Goal: Information Seeking & Learning: Learn about a topic

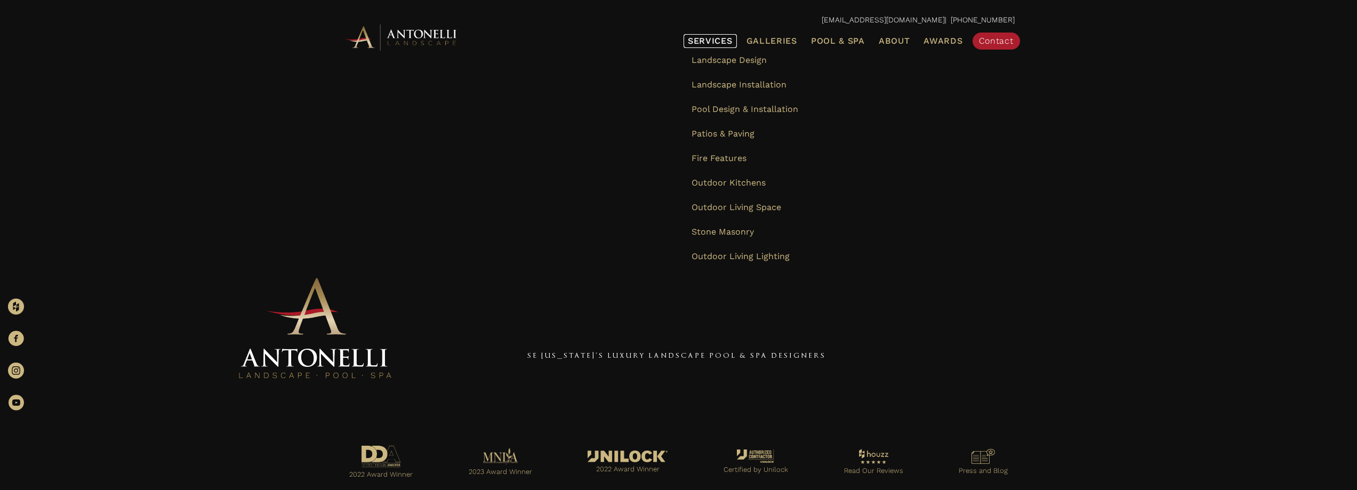
click at [714, 41] on span "Services" at bounding box center [710, 41] width 45 height 9
click at [707, 186] on span "Outdoor Kitchens" at bounding box center [729, 183] width 74 height 10
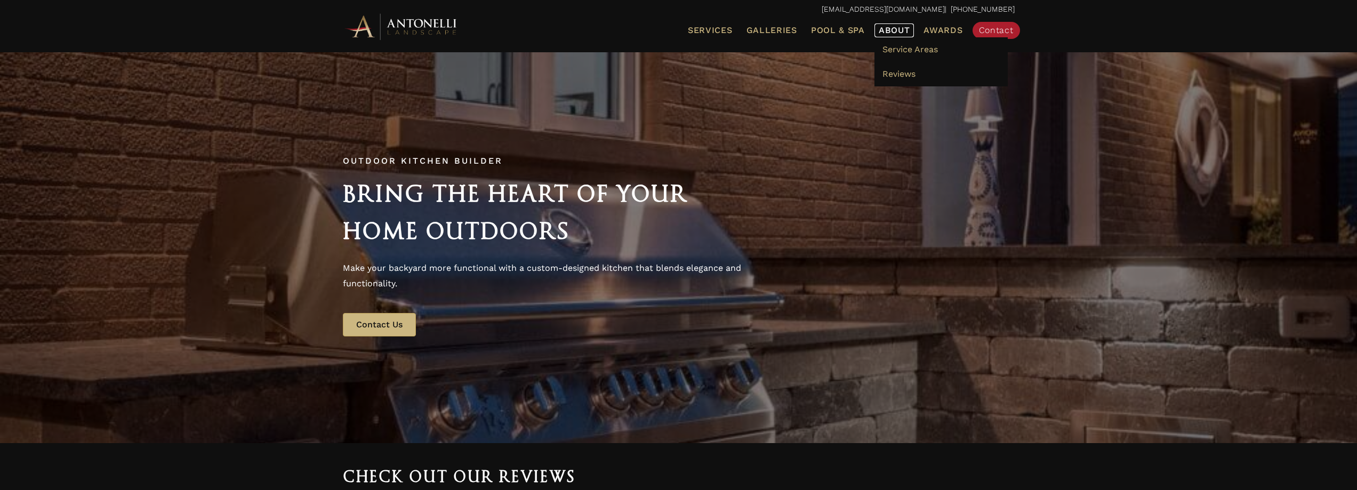
click at [902, 27] on span "About" at bounding box center [894, 30] width 31 height 9
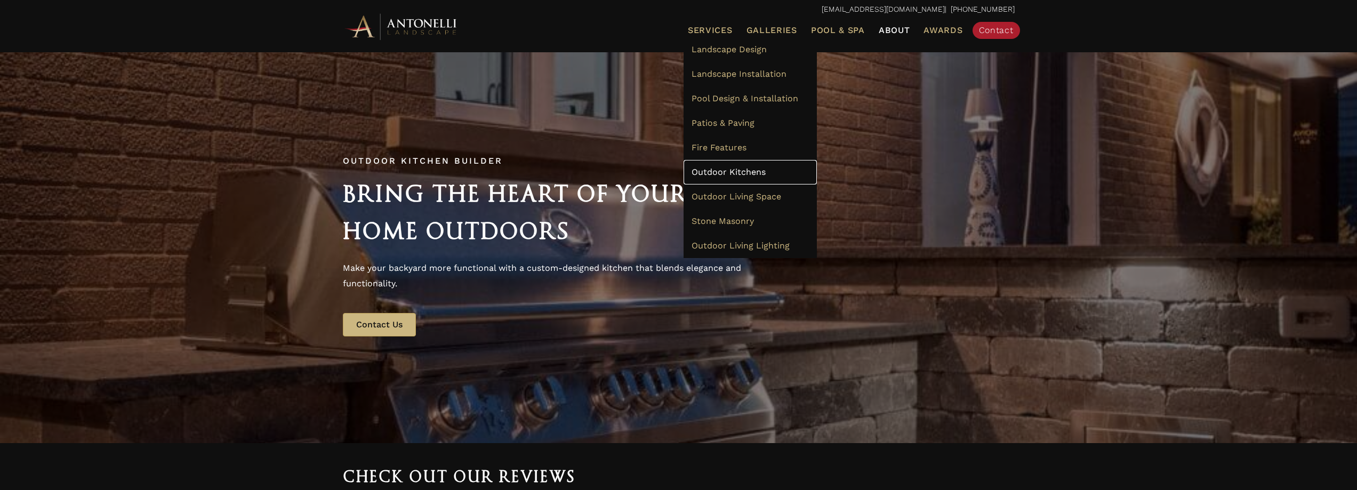
click at [721, 173] on span "Outdoor Kitchens" at bounding box center [729, 172] width 74 height 10
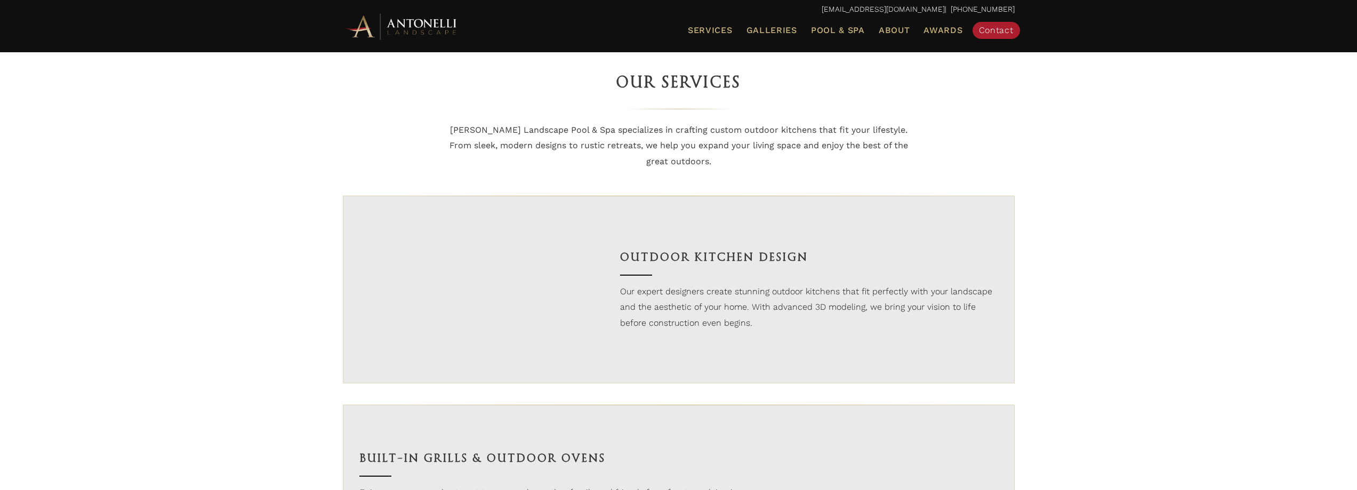
scroll to position [693, 0]
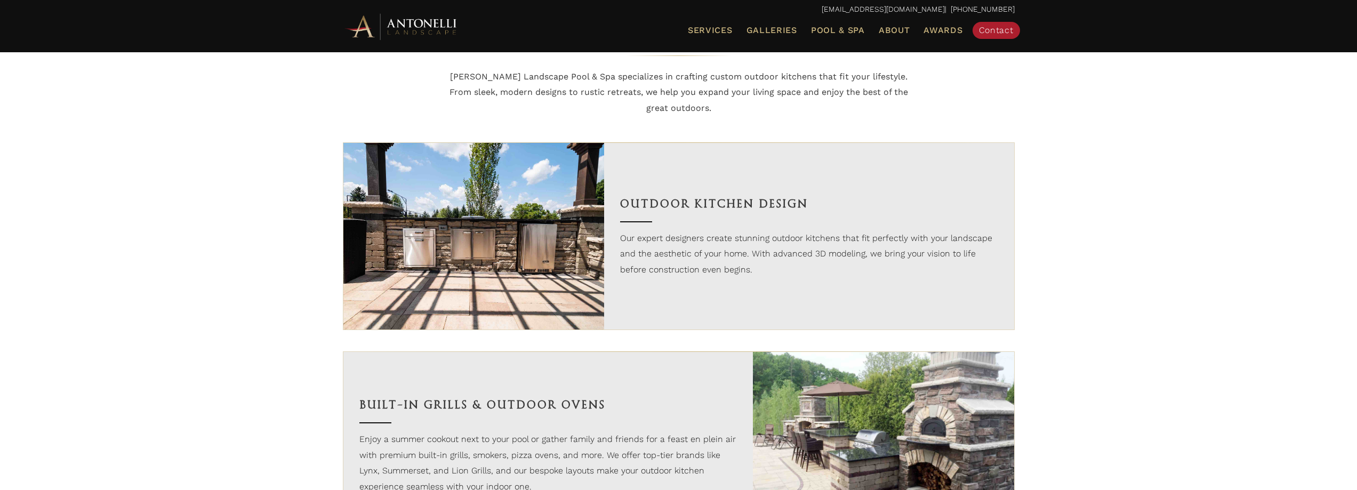
click at [483, 232] on img at bounding box center [474, 236] width 261 height 187
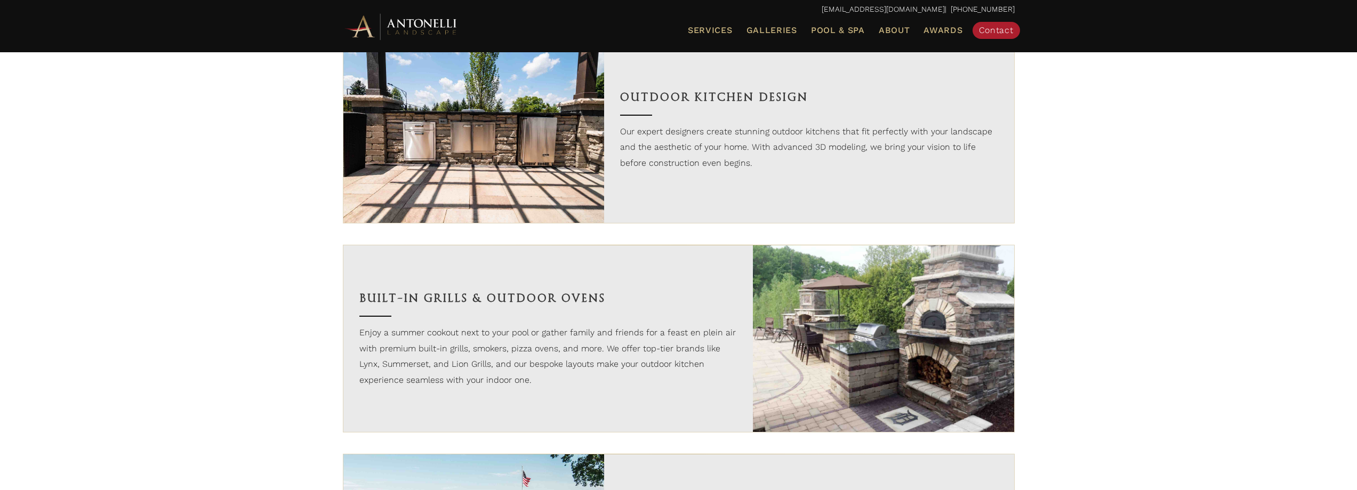
scroll to position [373, 0]
